Goal: Transaction & Acquisition: Purchase product/service

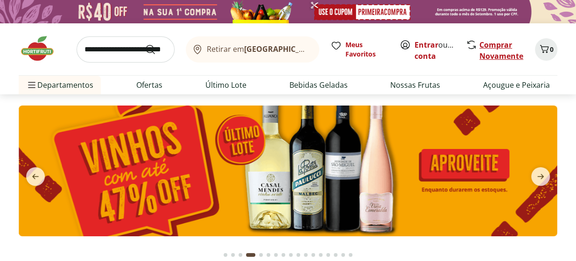
click at [479, 61] on link "Comprar Novamente" at bounding box center [501, 50] width 44 height 21
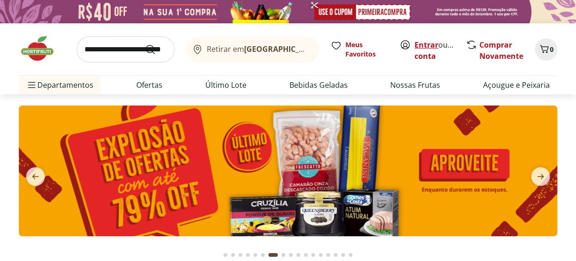
click at [415, 50] on link "Entrar" at bounding box center [427, 45] width 24 height 10
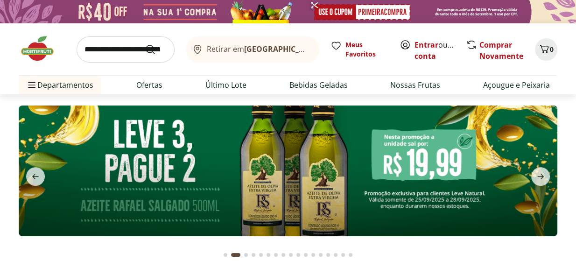
click at [141, 136] on section at bounding box center [288, 179] width 576 height 171
drag, startPoint x: 141, startPoint y: 135, endPoint x: 126, endPoint y: 133, distance: 15.2
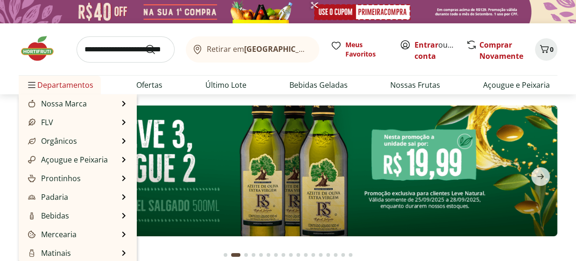
click at [87, 96] on span "Departamentos" at bounding box center [59, 85] width 67 height 22
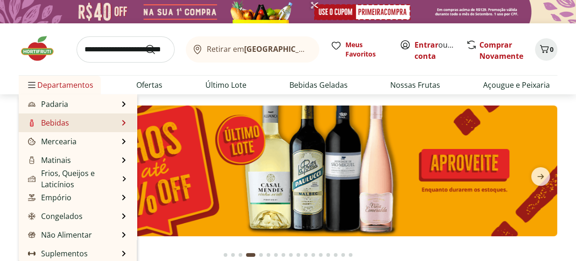
scroll to position [92, 0]
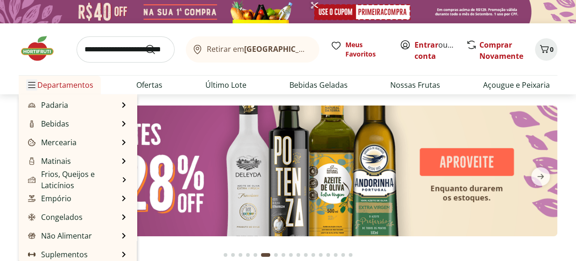
click at [37, 91] on span "Menu" at bounding box center [31, 84] width 11 height 11
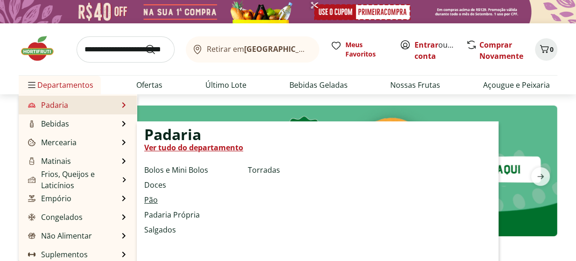
click at [155, 205] on link "Pão" at bounding box center [151, 199] width 14 height 11
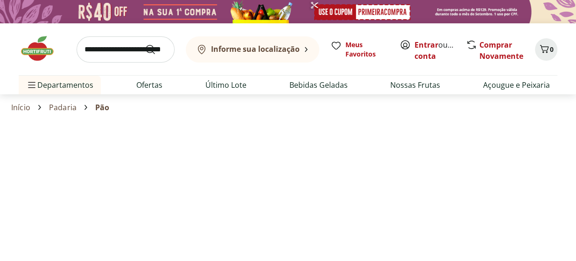
select select "**********"
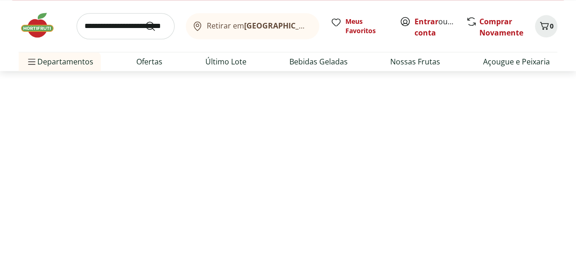
scroll to position [817, 0]
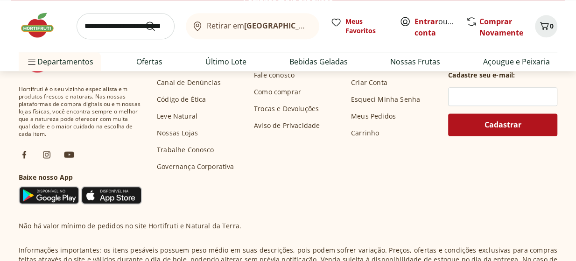
click at [491, 10] on div "Carregar mais produtos" at bounding box center [288, 1] width 554 height 19
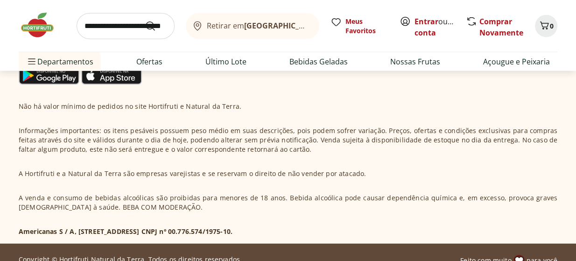
scroll to position [1562, 0]
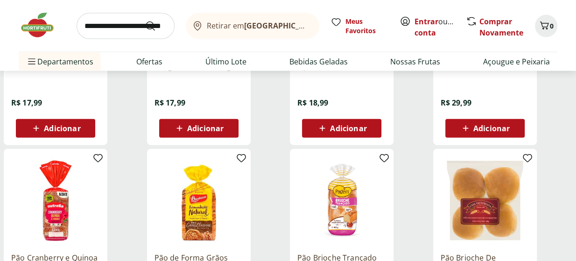
scroll to position [1404, 0]
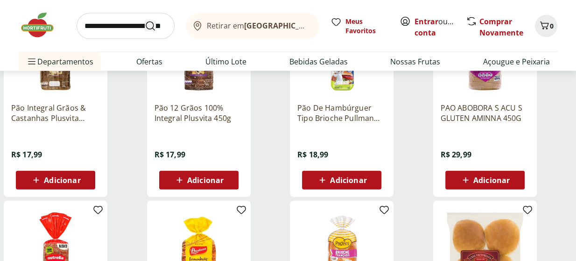
click at [145, 32] on button "Submit Search" at bounding box center [156, 26] width 22 height 11
click at [155, 67] on link "Ofertas" at bounding box center [149, 61] width 26 height 11
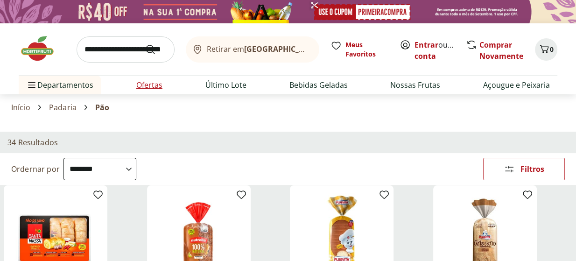
select select "**********"
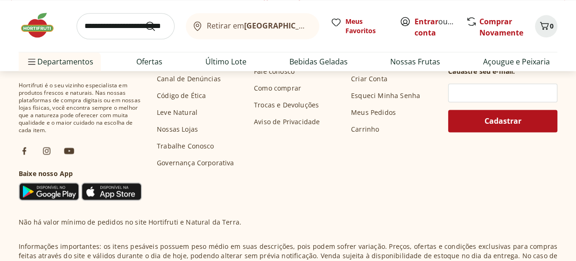
scroll to position [824, 0]
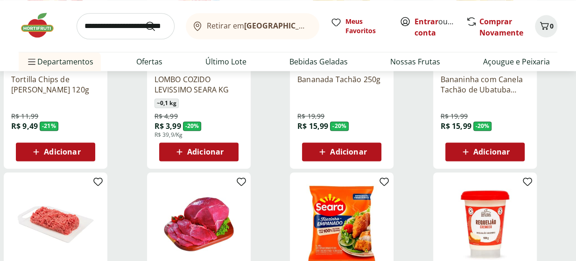
click at [477, 67] on img at bounding box center [485, 22] width 89 height 89
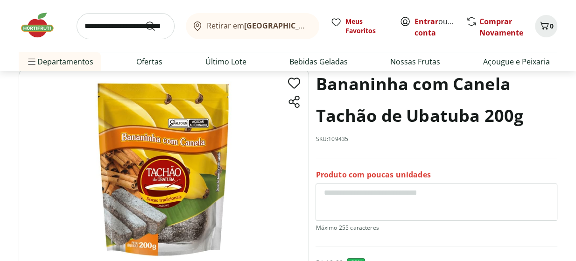
scroll to position [55, 0]
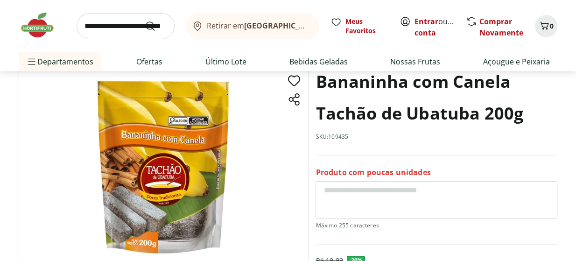
select select "**********"
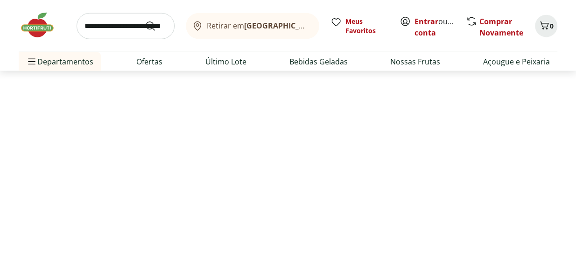
scroll to position [1584, 0]
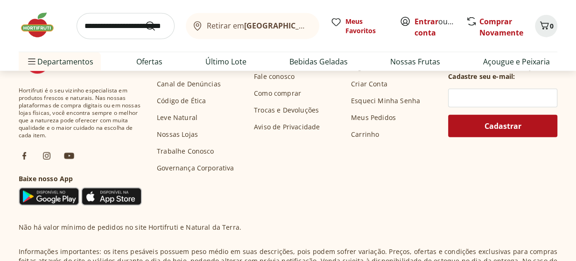
click at [416, 12] on div "Carregar mais produtos" at bounding box center [288, 2] width 554 height 19
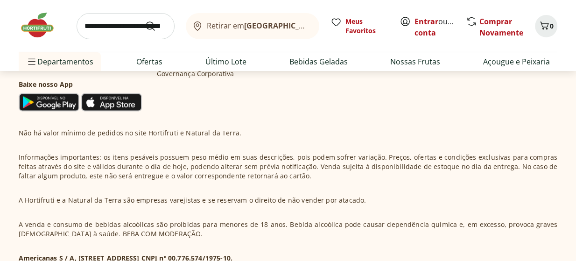
scroll to position [2283, 0]
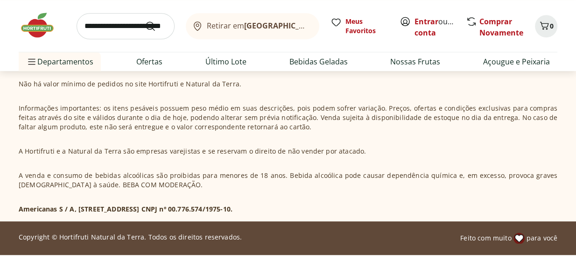
scroll to position [2950, 0]
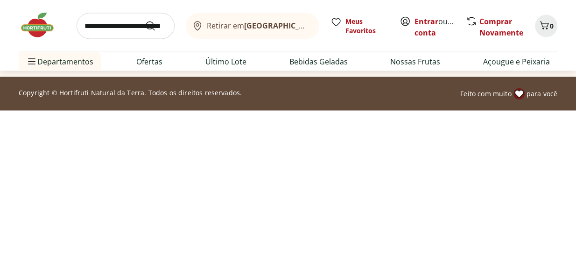
scroll to position [3711, 0]
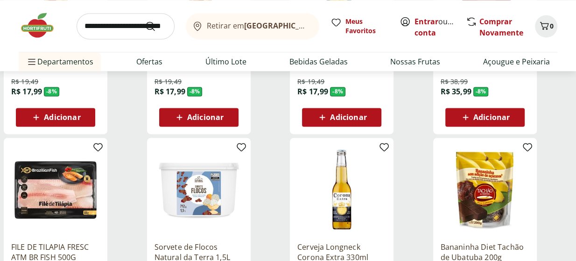
scroll to position [3353, 0]
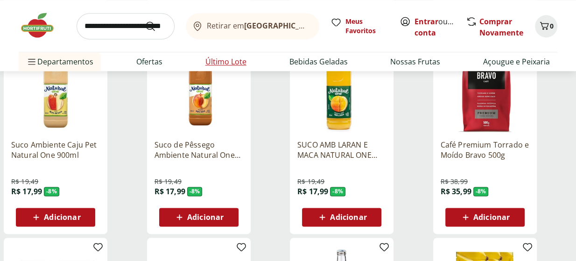
click at [239, 67] on link "Último Lote" at bounding box center [225, 61] width 41 height 11
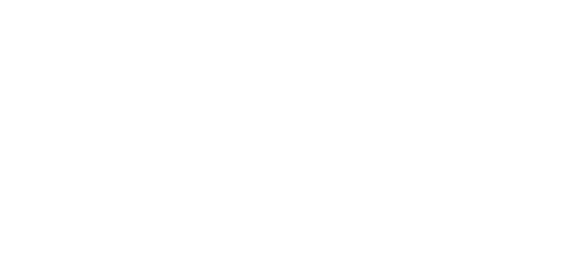
select select "**********"
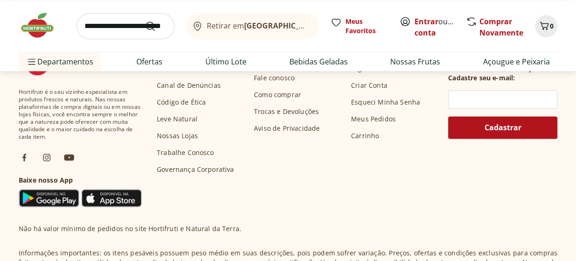
scroll to position [816, 0]
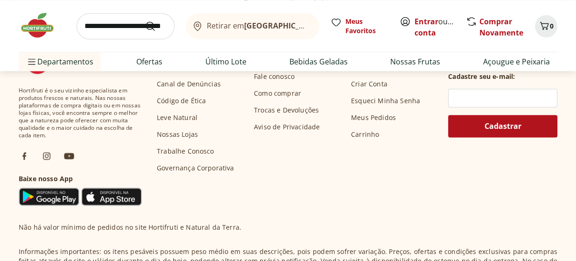
click at [152, 52] on div "Retirar em Rio de Janeiro/RJ Meus Favoritos Entrar ou Criar conta Comprar Novam…" at bounding box center [288, 26] width 539 height 52
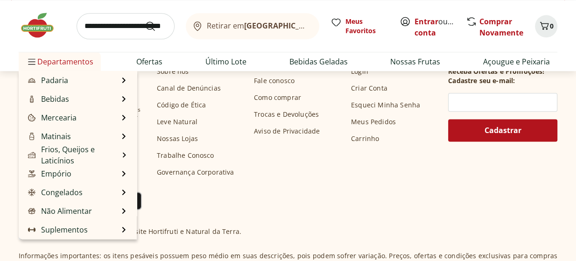
scroll to position [129, 0]
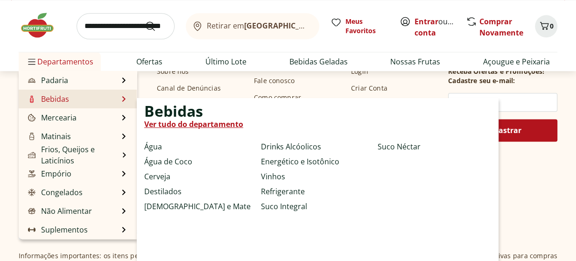
click at [69, 105] on link "Bebidas" at bounding box center [47, 98] width 43 height 11
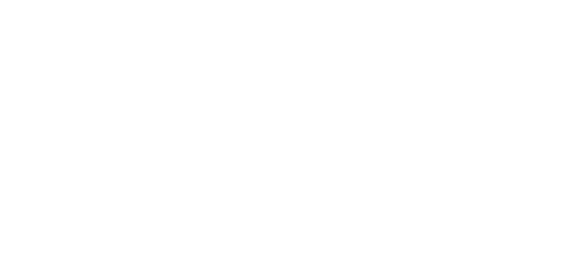
select select "**********"
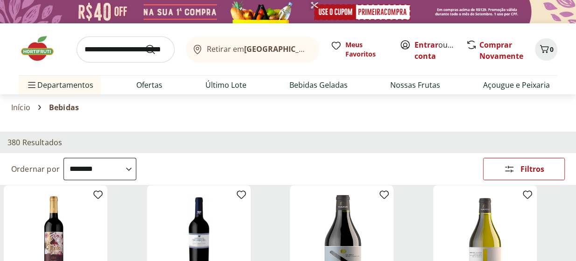
click at [108, 59] on input "search" at bounding box center [126, 49] width 98 height 26
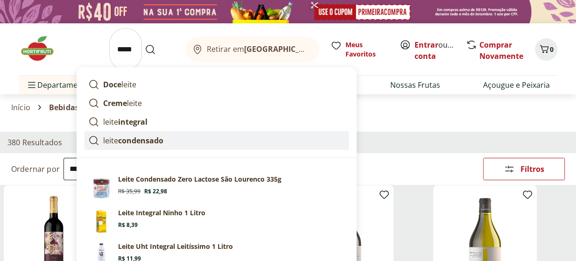
click at [163, 146] on strong "condensado" at bounding box center [140, 140] width 45 height 10
type input "**********"
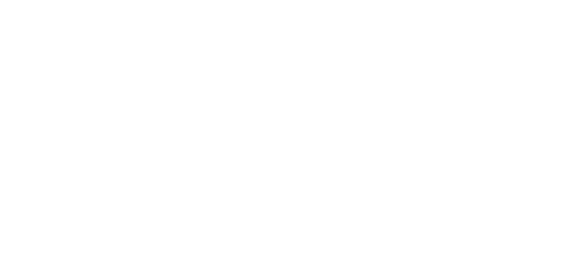
select select "**********"
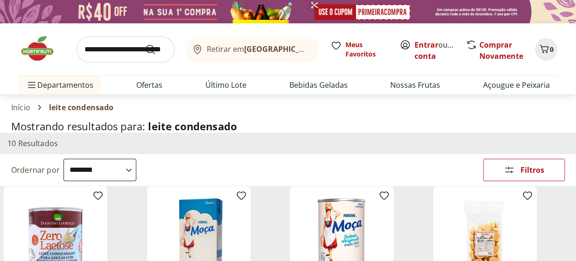
click at [178, 154] on div "10 Resultados" at bounding box center [288, 143] width 576 height 21
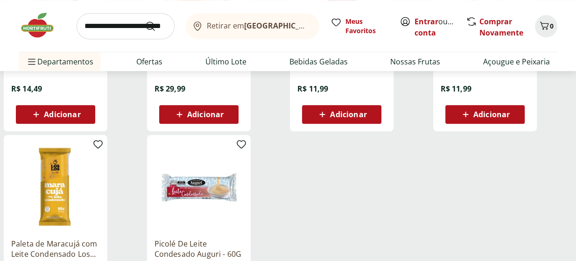
scroll to position [458, 0]
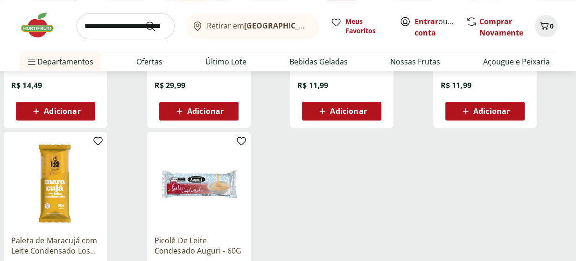
click at [198, 115] on span "Adicionar" at bounding box center [205, 110] width 36 height 7
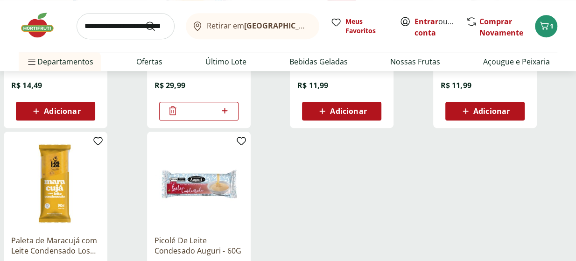
click at [513, 54] on p "Sorvete Los Los Tapioca Leite Condensado - 90G" at bounding box center [485, 44] width 89 height 21
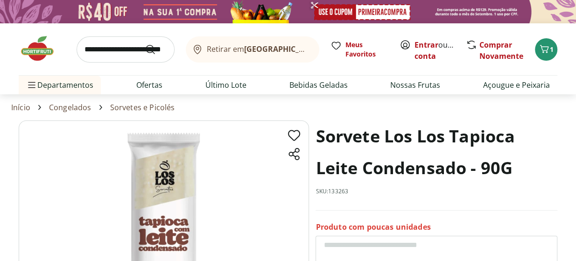
click at [33, 25] on div "Retirar em Rio de Janeiro/RJ Meus Favoritos Entrar ou Criar conta Comprar Novam…" at bounding box center [288, 49] width 539 height 52
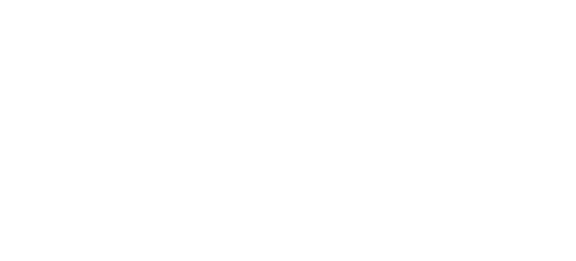
scroll to position [458, 0]
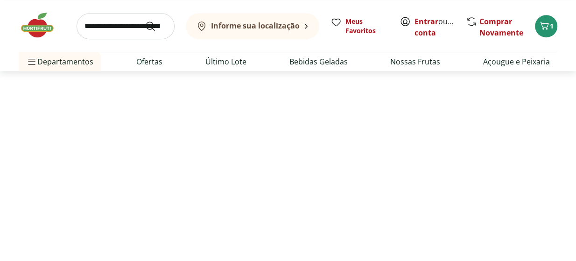
select select "**********"
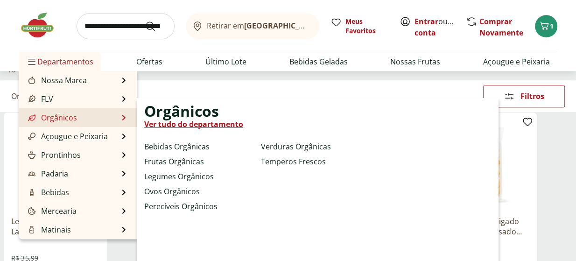
click at [306, 185] on div "Orgânicos Ver tudo do departamento Bebidas Orgânicas Frutas Orgânicas Legumes O…" at bounding box center [318, 182] width 362 height 168
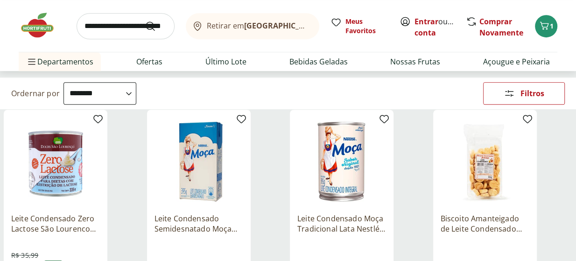
scroll to position [439, 0]
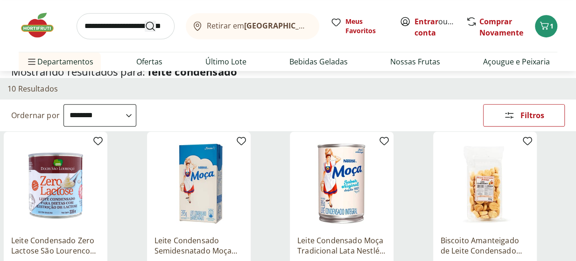
click at [145, 32] on button "Submit Search" at bounding box center [156, 26] width 22 height 11
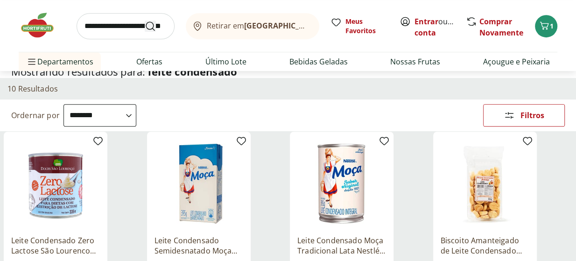
click at [145, 32] on button "Submit Search" at bounding box center [156, 26] width 22 height 11
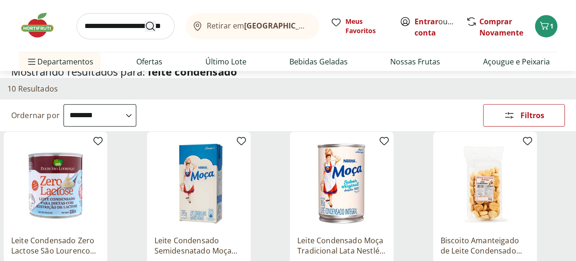
click at [145, 32] on icon "Submit Search" at bounding box center [150, 26] width 11 height 11
click at [145, 32] on button "Submit Search" at bounding box center [156, 26] width 22 height 11
click at [345, 35] on span "Meus Favoritos" at bounding box center [366, 26] width 43 height 19
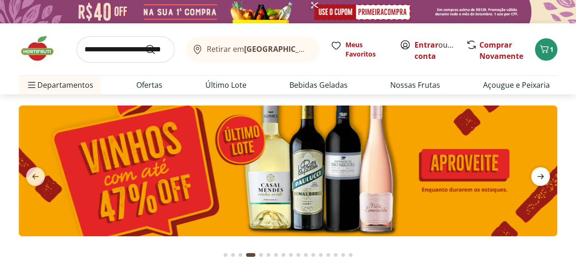
click at [535, 182] on icon "next" at bounding box center [540, 176] width 11 height 11
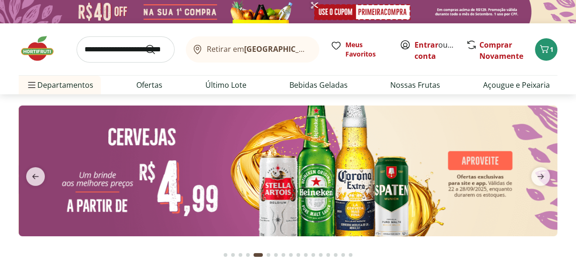
click at [568, 94] on div "Retirar em [GEOGRAPHIC_DATA]/RJ Meus Favoritos Entrar ou Criar conta Comprar No…" at bounding box center [288, 58] width 576 height 71
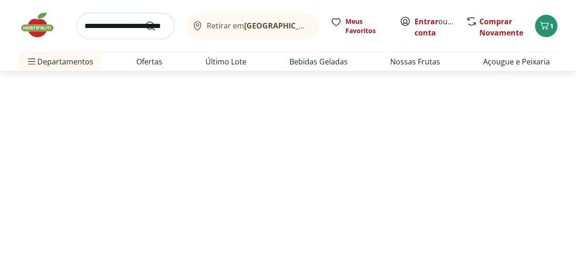
scroll to position [1562, 0]
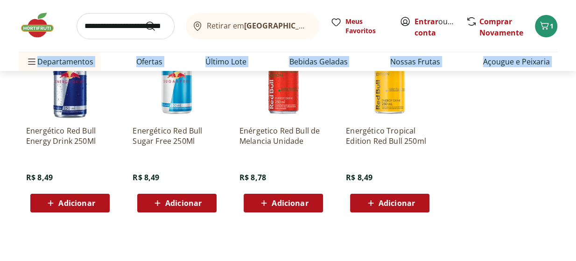
scroll to position [2562, 0]
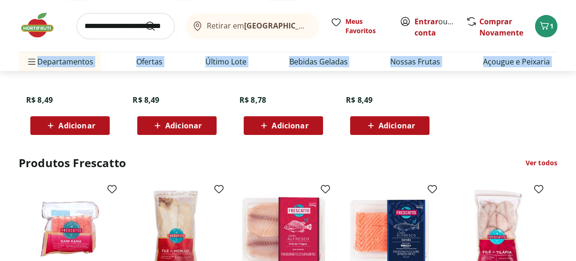
scroll to position [2592, 0]
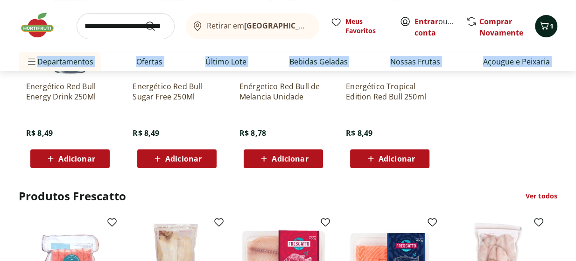
click at [543, 34] on div "1" at bounding box center [545, 26] width 7 height 15
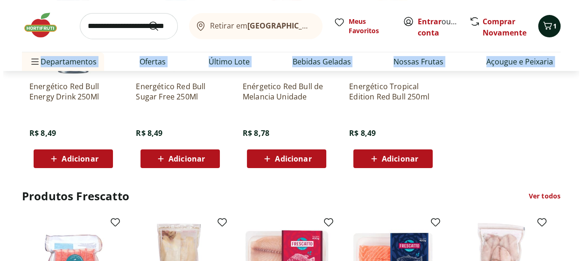
scroll to position [2601, 0]
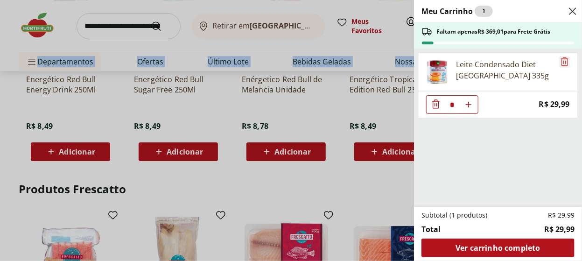
click at [559, 67] on icon "Remove" at bounding box center [564, 61] width 11 height 11
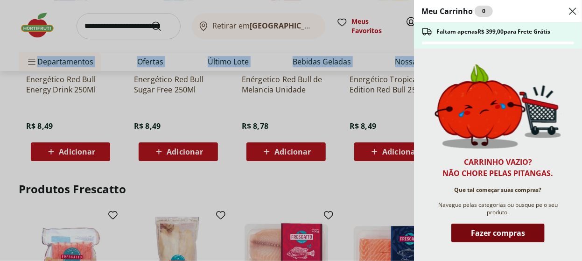
click at [490, 237] on span "Fazer compras" at bounding box center [498, 232] width 54 height 7
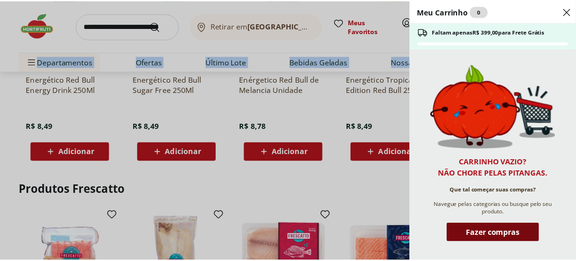
scroll to position [2592, 0]
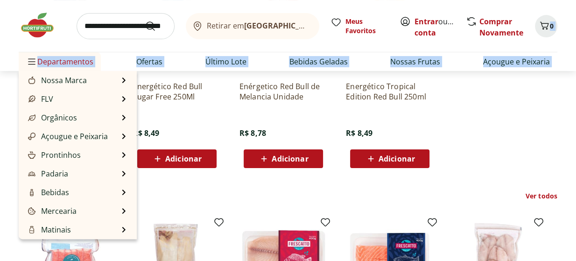
click at [65, 73] on span "Departamentos" at bounding box center [59, 61] width 67 height 22
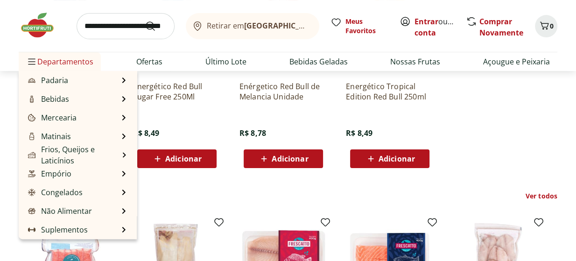
scroll to position [189, 0]
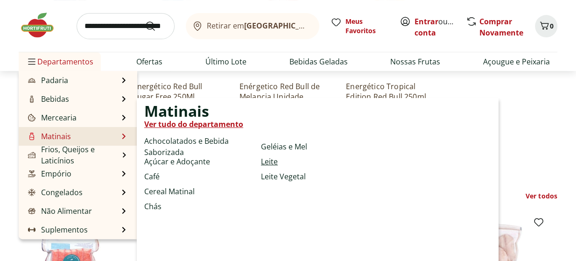
click at [277, 167] on link "Leite" at bounding box center [269, 161] width 17 height 11
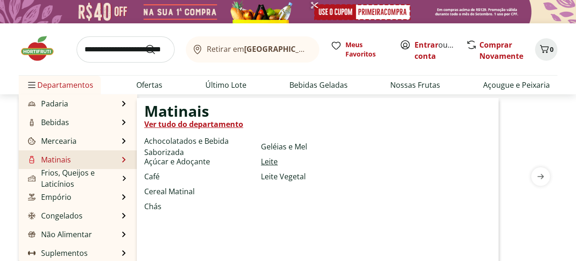
select select "**********"
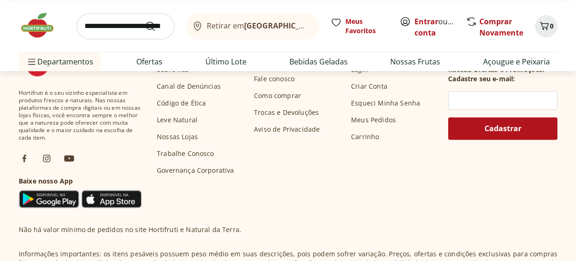
scroll to position [804, 0]
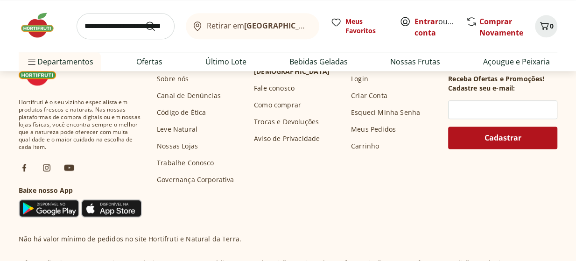
drag, startPoint x: 575, startPoint y: 115, endPoint x: 579, endPoint y: 120, distance: 5.9
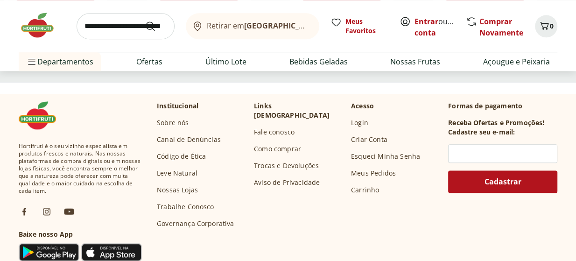
scroll to position [784, 0]
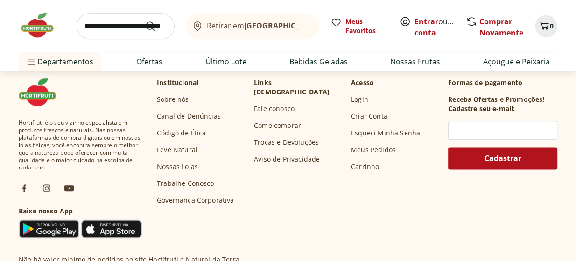
click at [444, 44] on div "Carregar mais produtos" at bounding box center [288, 34] width 554 height 19
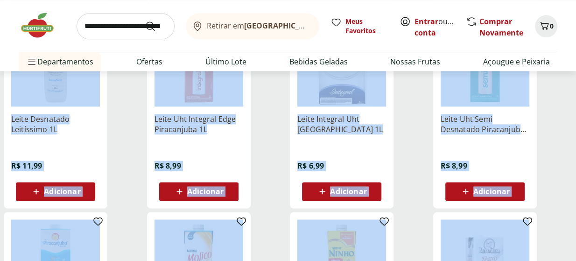
click at [444, 208] on div "Leite Uht Semi Desnatado Piracanjuba 1L R$ 8,99 Adicionar" at bounding box center [485, 109] width 104 height 198
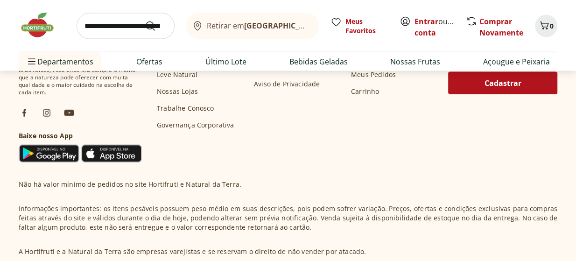
scroll to position [1490, 0]
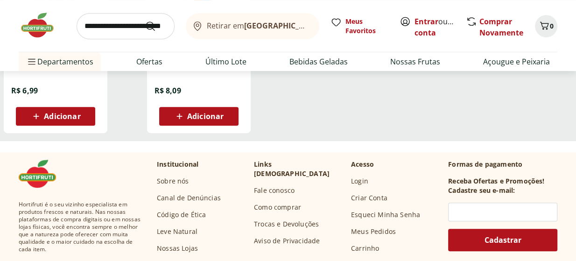
scroll to position [303, 0]
